Goal: Task Accomplishment & Management: Manage account settings

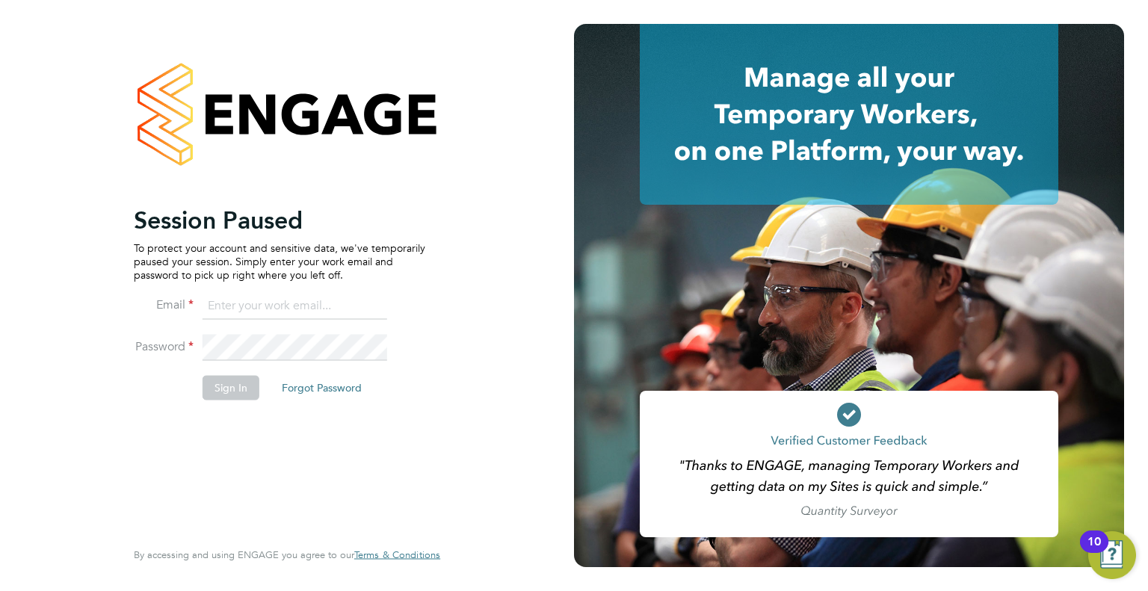
click at [256, 299] on input at bounding box center [295, 306] width 185 height 27
type input "jay.rowleswise@vistry.co.uk"
click at [241, 396] on button "Sign In" at bounding box center [231, 388] width 57 height 24
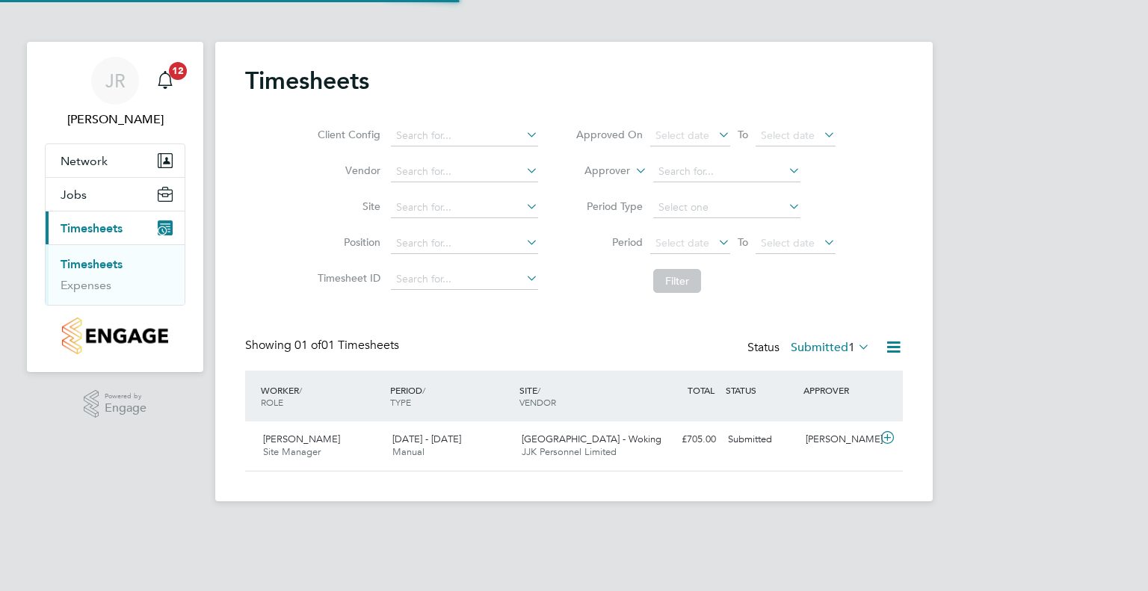
scroll to position [37, 130]
click at [891, 442] on icon at bounding box center [887, 438] width 19 height 12
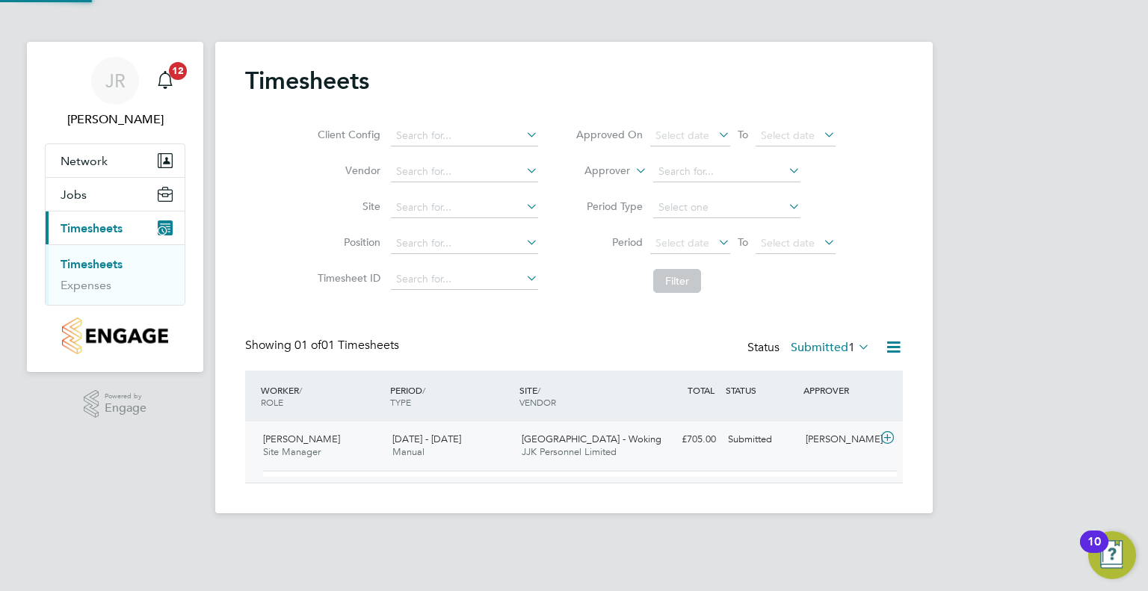
scroll to position [25, 145]
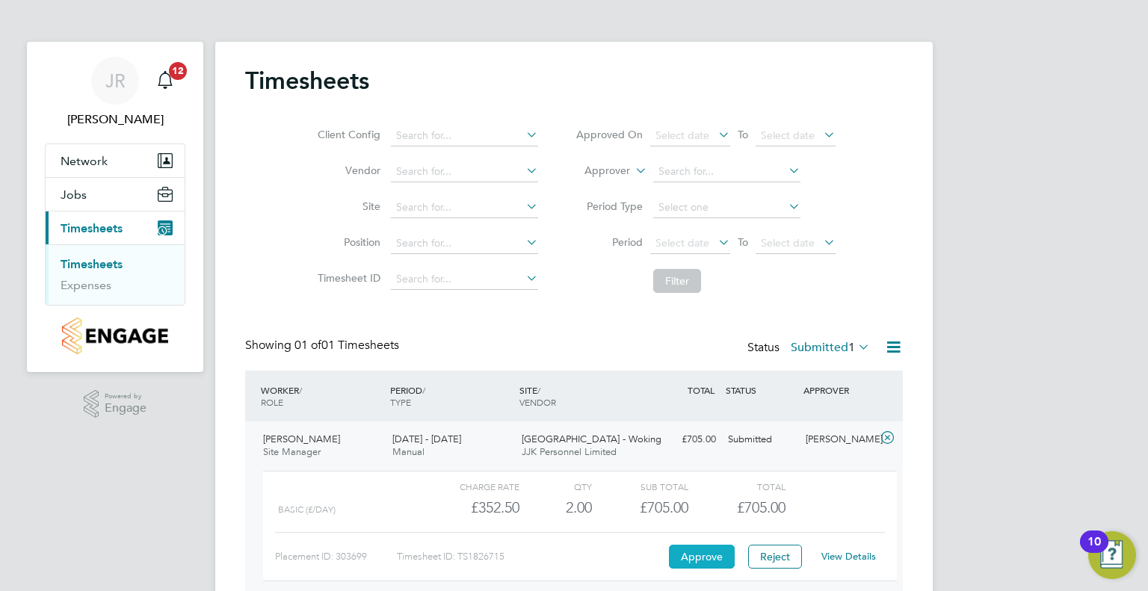
click at [696, 546] on button "Approve" at bounding box center [702, 557] width 66 height 24
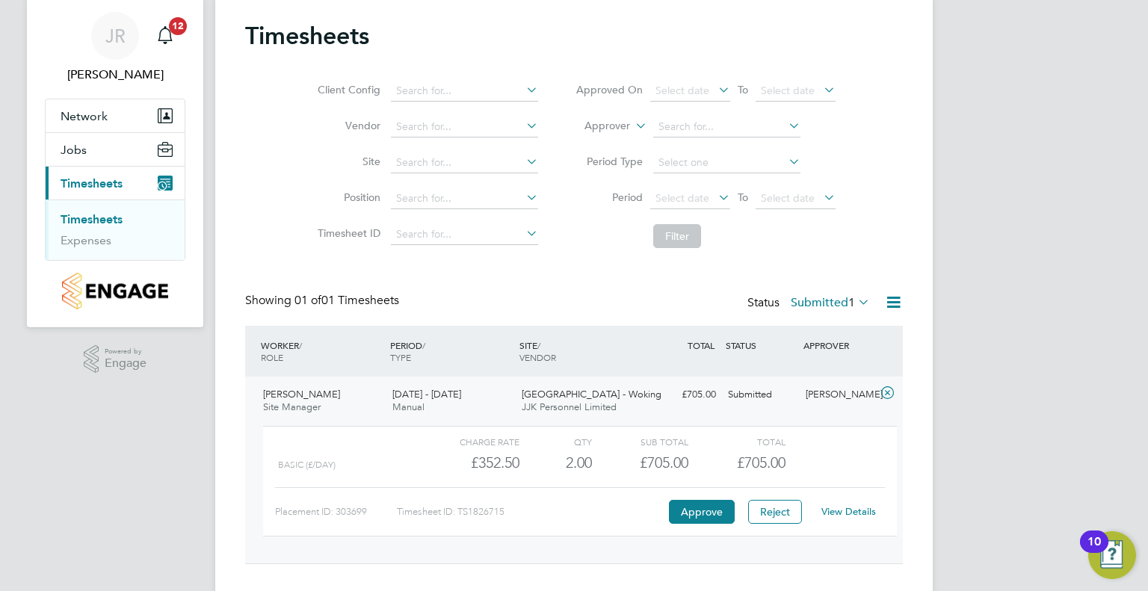
scroll to position [70, 0]
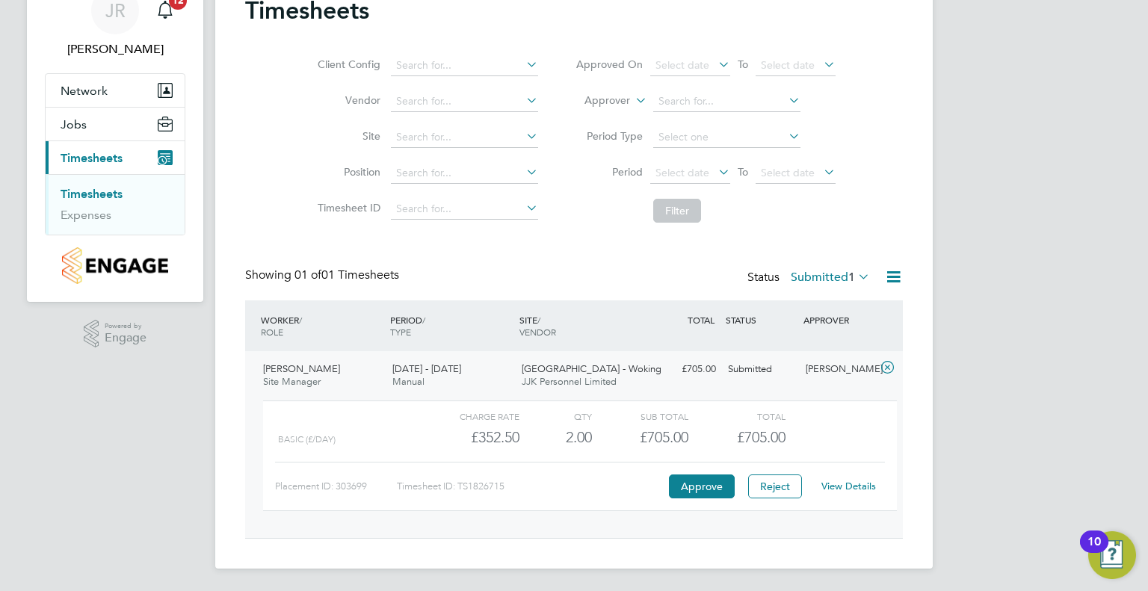
click at [855, 495] on div "View Details" at bounding box center [848, 487] width 73 height 24
click at [852, 485] on link "View Details" at bounding box center [848, 486] width 55 height 13
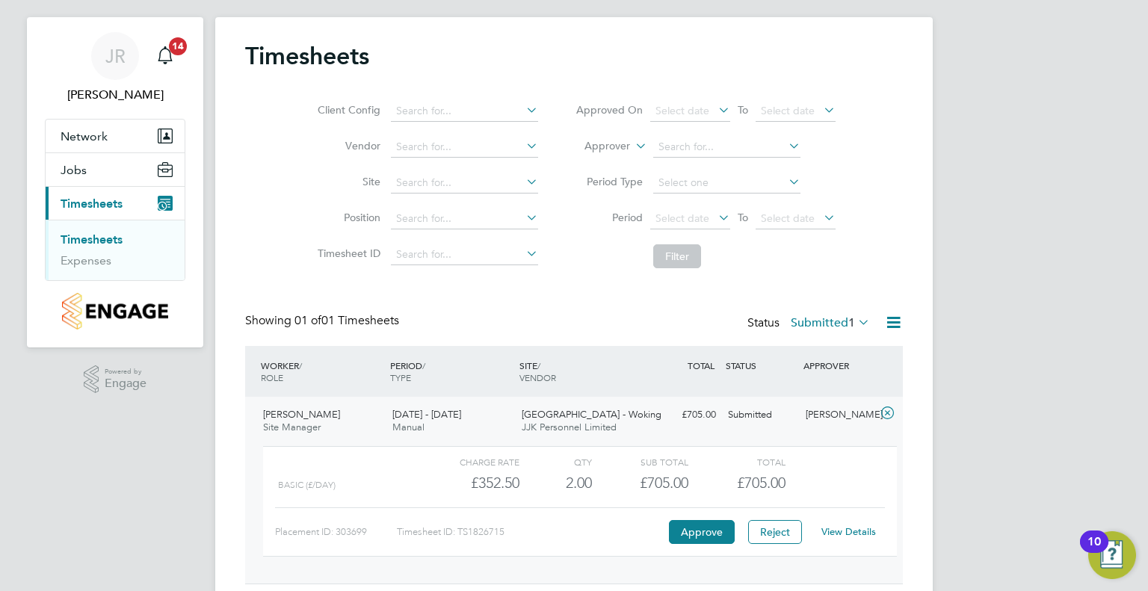
scroll to position [0, 0]
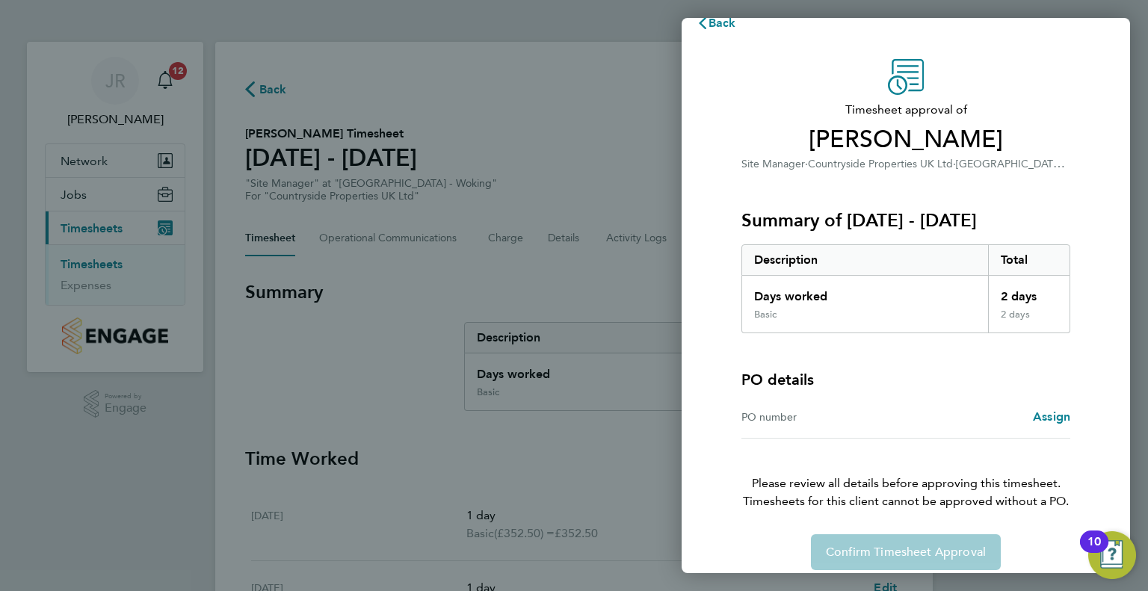
scroll to position [39, 0]
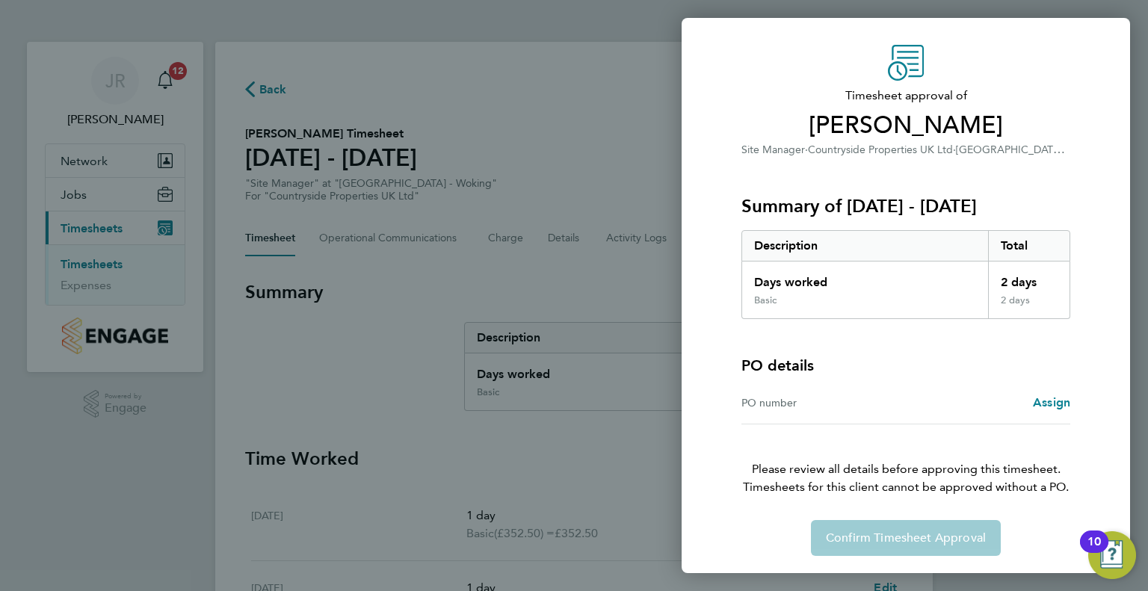
click at [892, 541] on div "Confirm Timesheet Approval" at bounding box center [905, 538] width 365 height 36
click at [934, 534] on div "Confirm Timesheet Approval" at bounding box center [905, 538] width 365 height 36
click at [1060, 408] on span "Assign" at bounding box center [1051, 402] width 37 height 14
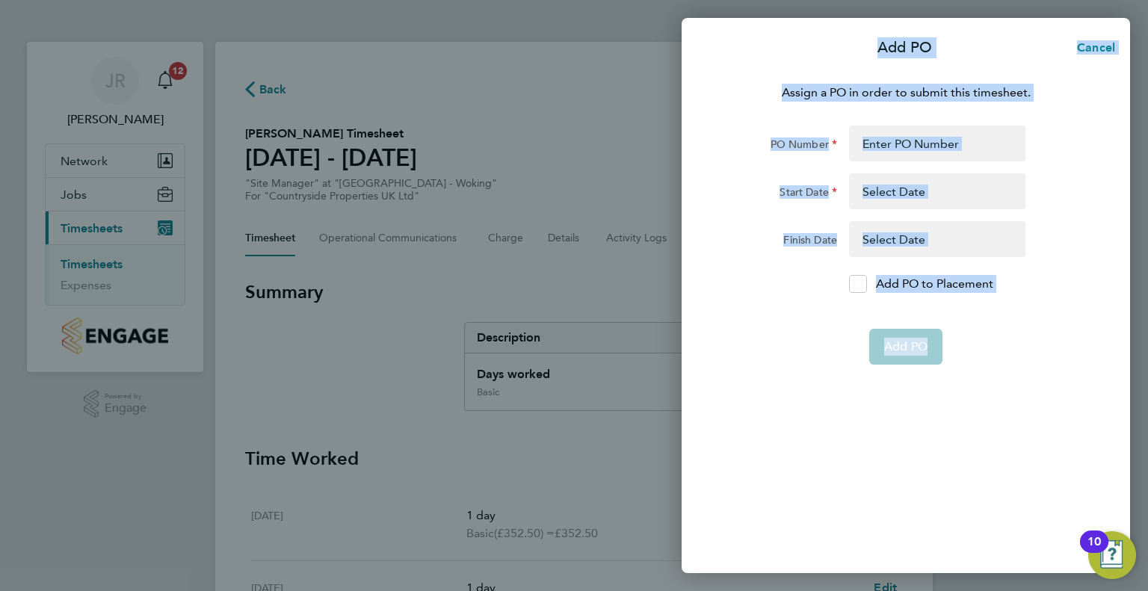
click at [1063, 180] on div "Start Date" at bounding box center [905, 191] width 377 height 36
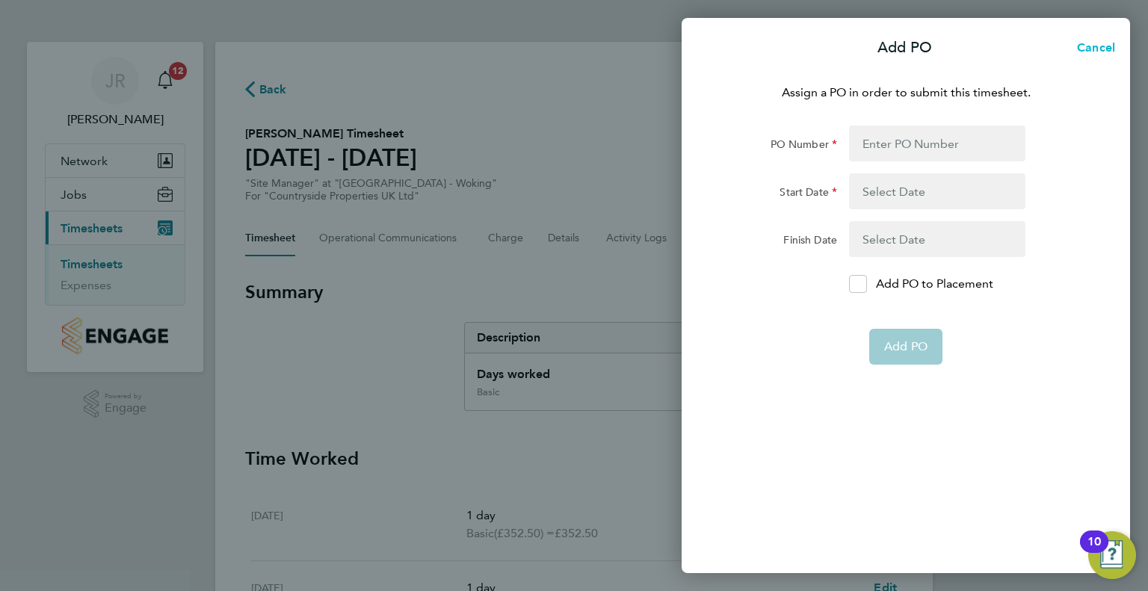
click at [1091, 48] on span "Cancel" at bounding box center [1093, 47] width 43 height 14
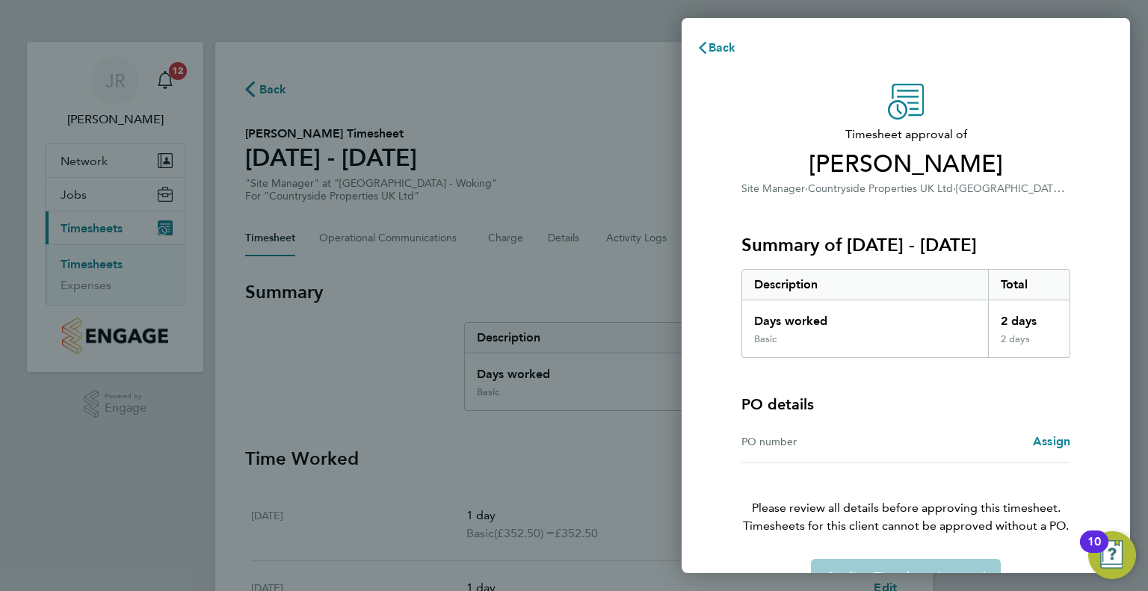
scroll to position [39, 0]
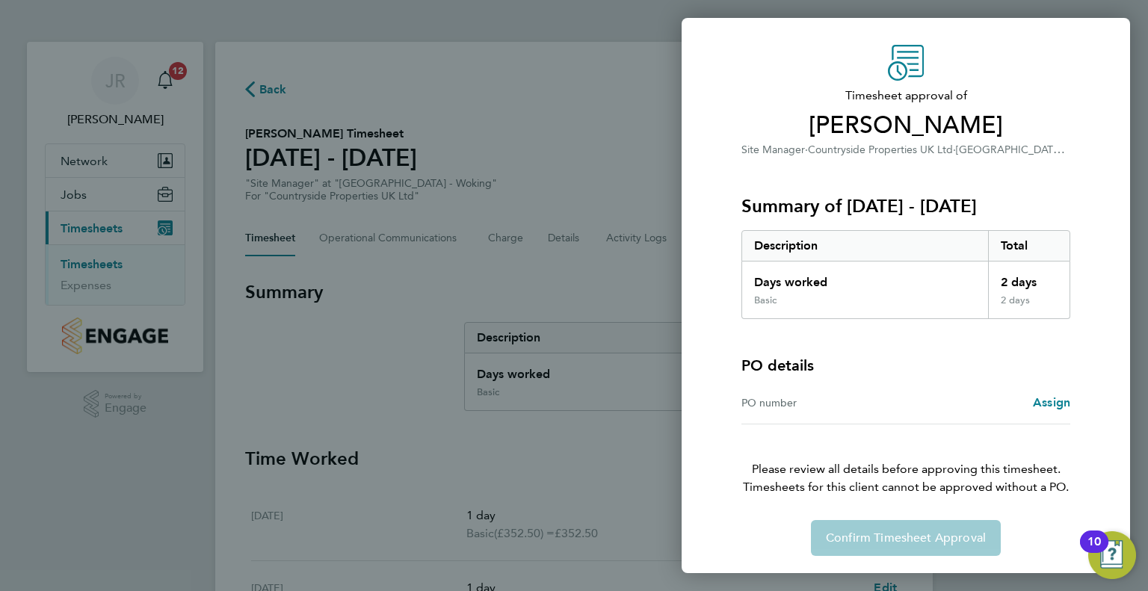
click at [318, 211] on div "Back Timesheet approval of [PERSON_NAME] Site Manager · Countryside Properties …" at bounding box center [574, 295] width 1148 height 591
click at [608, 152] on div "Back Timesheet approval of [PERSON_NAME] Site Manager · Countryside Properties …" at bounding box center [574, 295] width 1148 height 591
click at [571, 503] on div "Back Timesheet approval of [PERSON_NAME] Site Manager · Countryside Properties …" at bounding box center [574, 295] width 1148 height 591
drag, startPoint x: 913, startPoint y: 142, endPoint x: 885, endPoint y: 176, distance: 44.0
click at [924, 147] on app-interpunct "Site Manager · Countryside Properties UK Ltd · [GEOGRAPHIC_DATA] - [GEOGRAPHIC_…" at bounding box center [924, 149] width 367 height 14
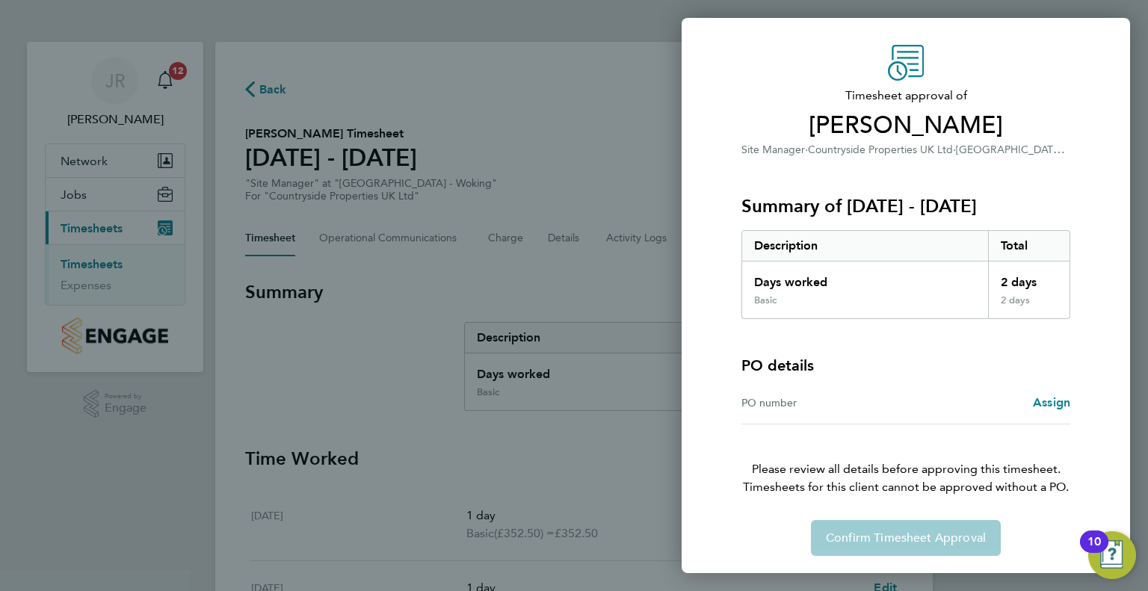
click at [484, 496] on div "Back Timesheet approval of [PERSON_NAME] Site Manager · Countryside Properties …" at bounding box center [574, 295] width 1148 height 591
click at [219, 421] on div "Back Timesheet approval of [PERSON_NAME] Site Manager · Countryside Properties …" at bounding box center [574, 295] width 1148 height 591
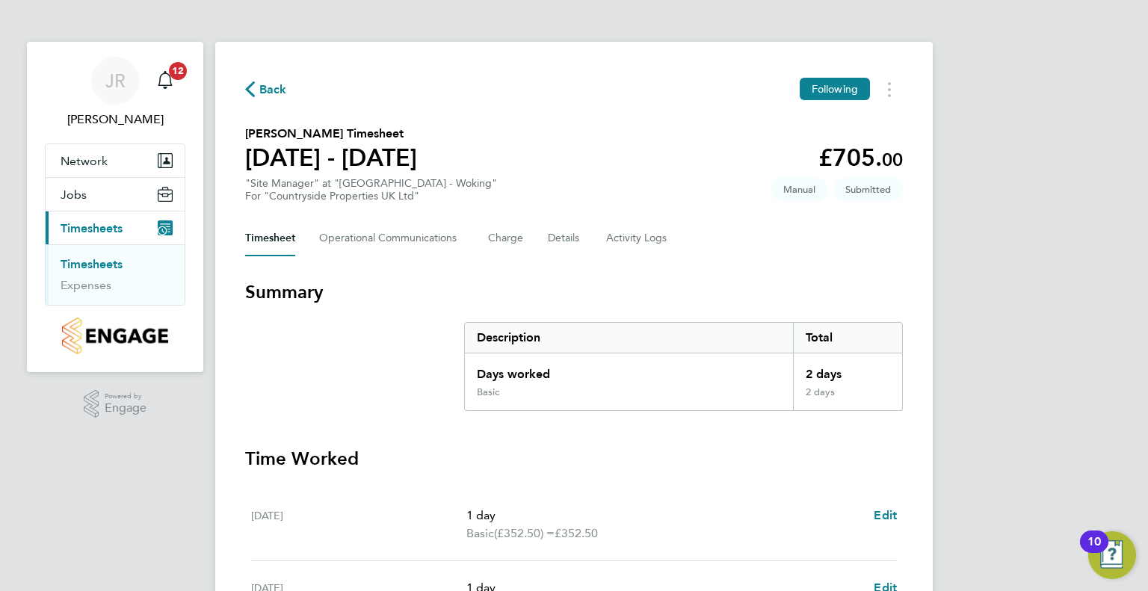
scroll to position [173, 0]
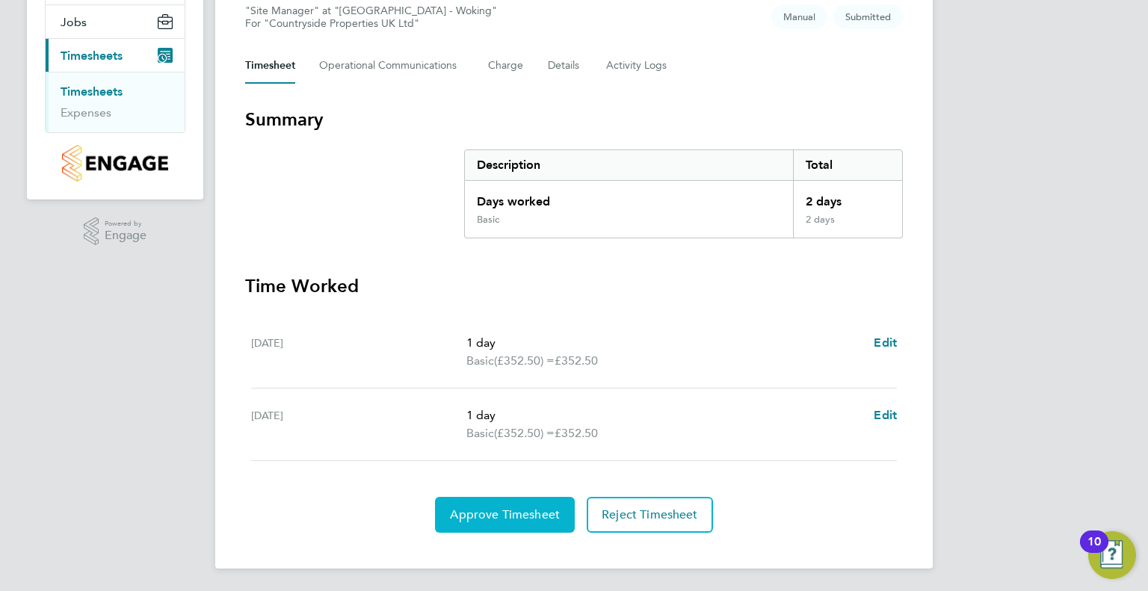
click at [492, 514] on span "Approve Timesheet" at bounding box center [505, 514] width 110 height 15
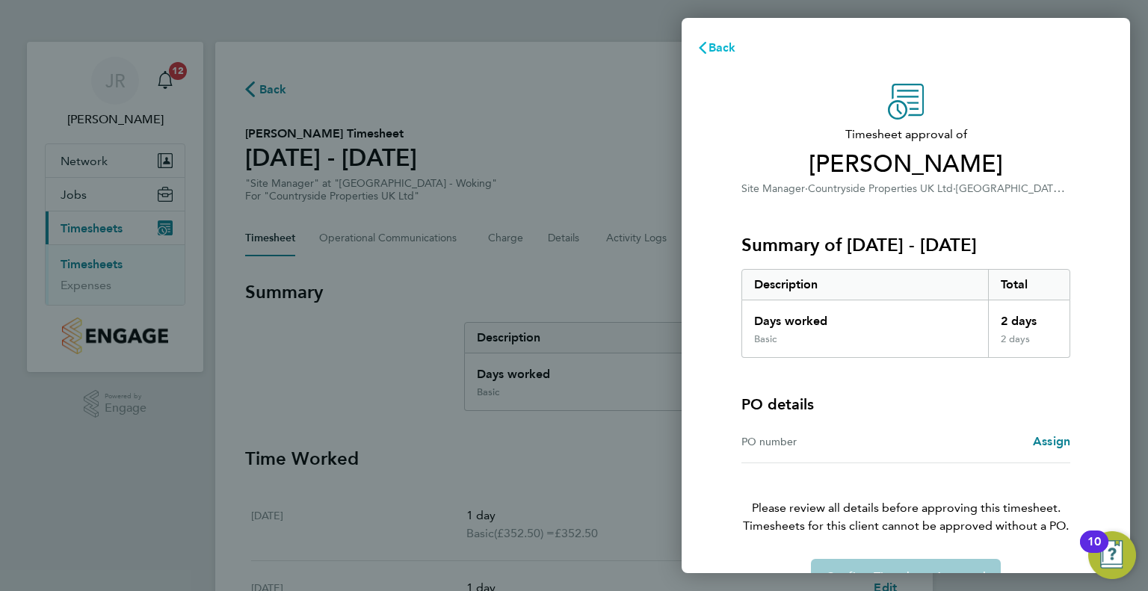
click at [716, 45] on span "Back" at bounding box center [722, 47] width 28 height 14
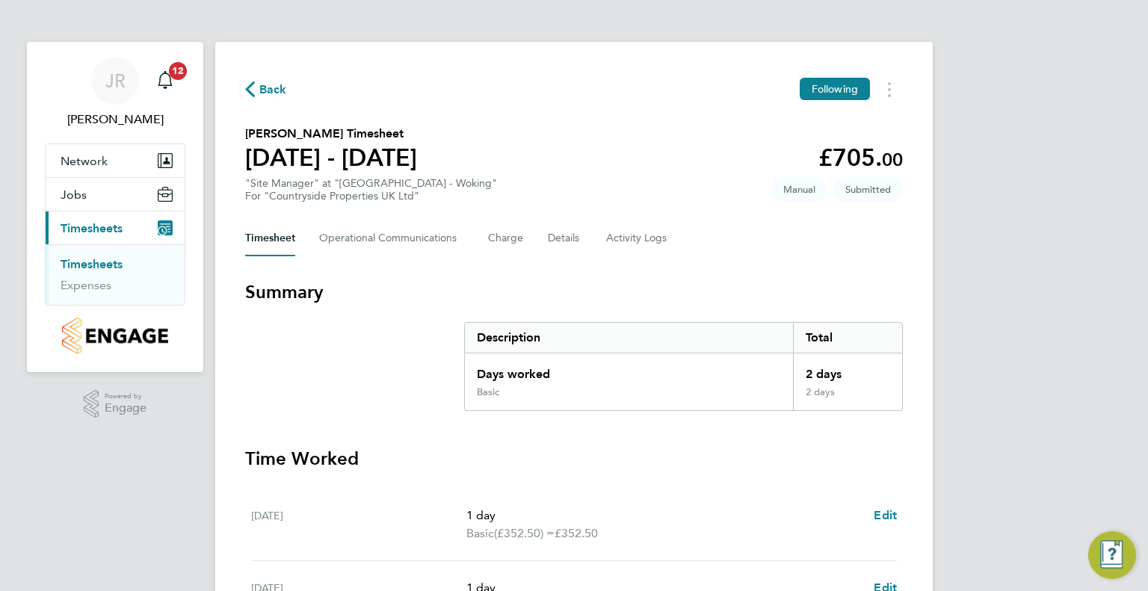
click at [631, 139] on section "Mark Nevin's Timesheet 15 - 21 Sept 2025 £705. 00 "Site Manager" at "Portugal R…" at bounding box center [574, 164] width 658 height 78
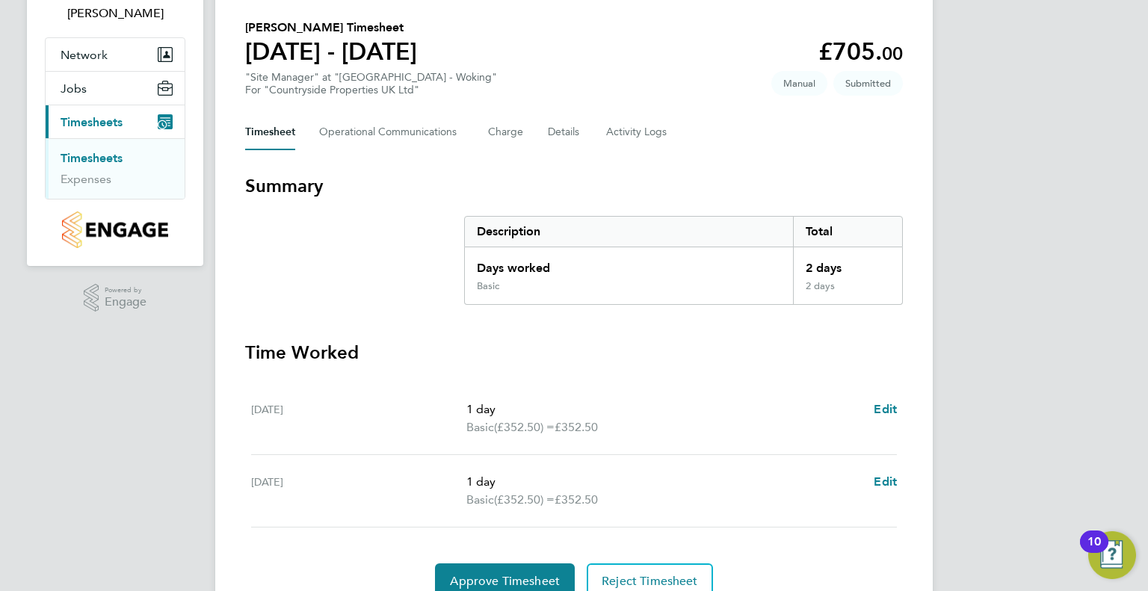
scroll to position [173, 0]
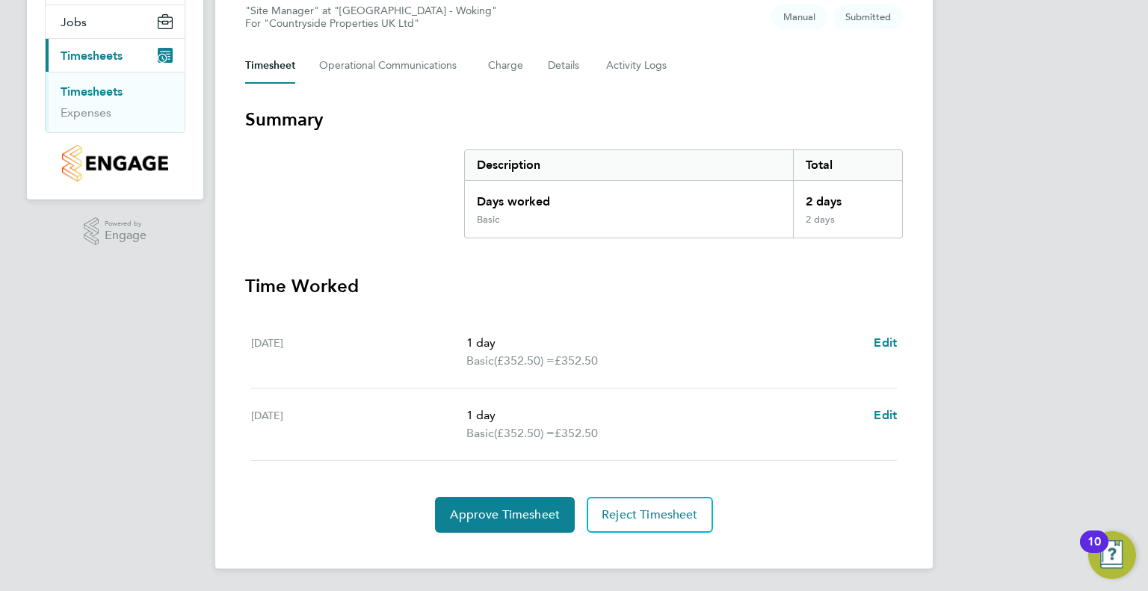
click at [336, 366] on div "[DATE]" at bounding box center [358, 352] width 215 height 36
click at [105, 90] on link "Timesheets" at bounding box center [92, 91] width 62 height 14
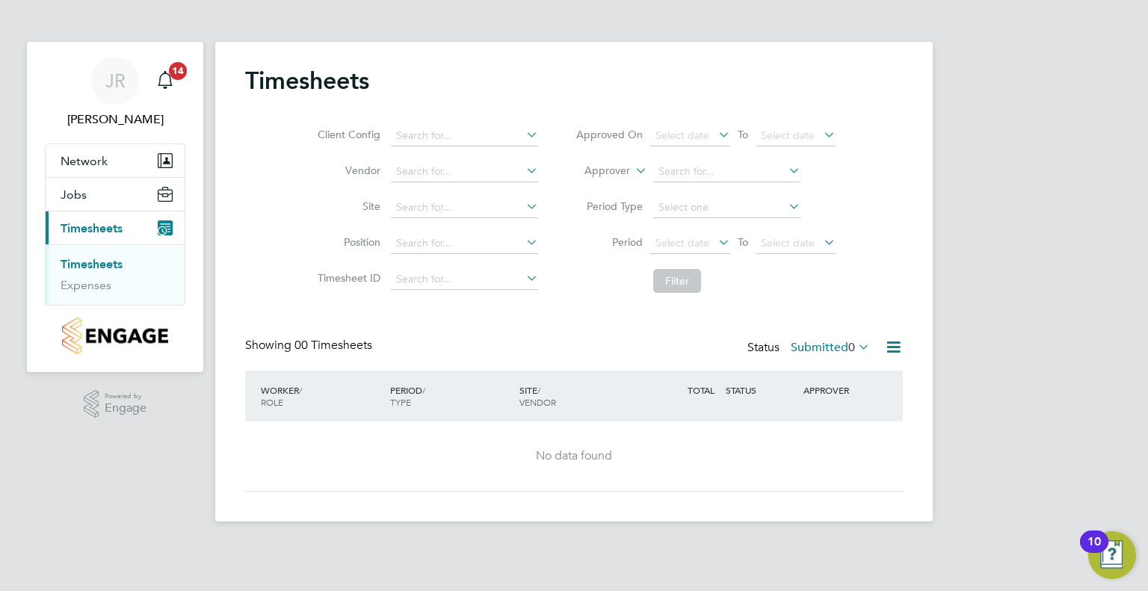
click at [855, 341] on icon at bounding box center [855, 346] width 0 height 21
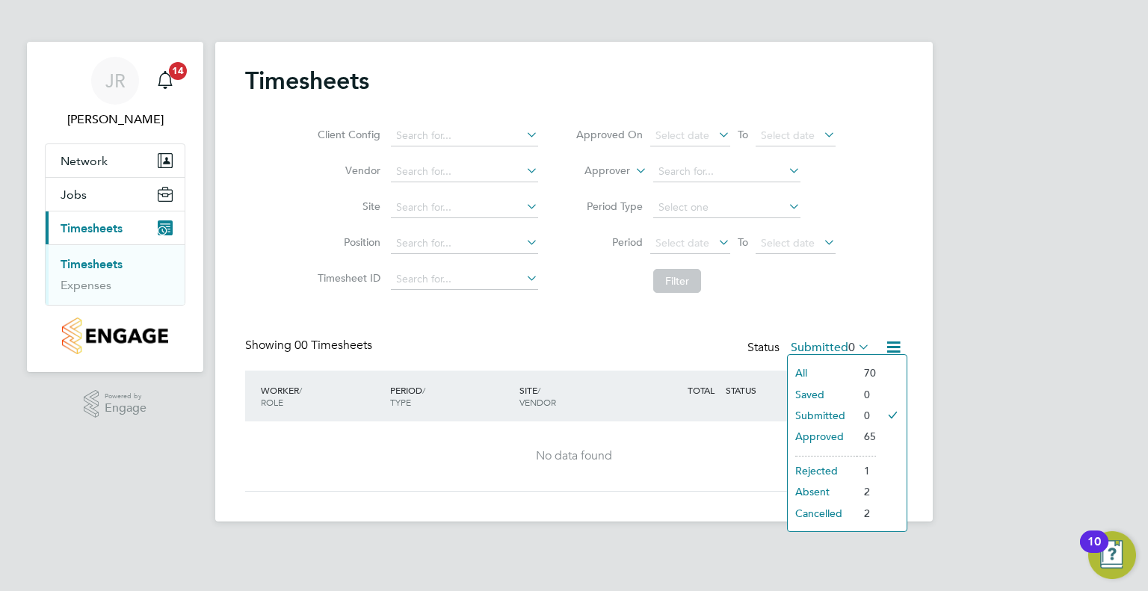
click at [840, 428] on li "Approved" at bounding box center [822, 436] width 69 height 21
